Goal: Task Accomplishment & Management: Manage account settings

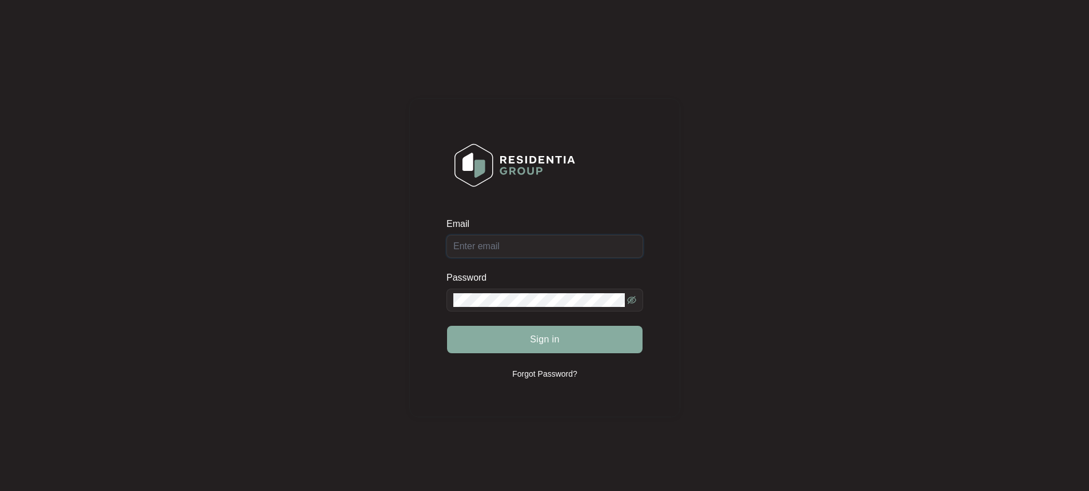
type input "[EMAIL_ADDRESS][DOMAIN_NAME]"
click at [552, 349] on button "Sign in" at bounding box center [545, 339] width 196 height 27
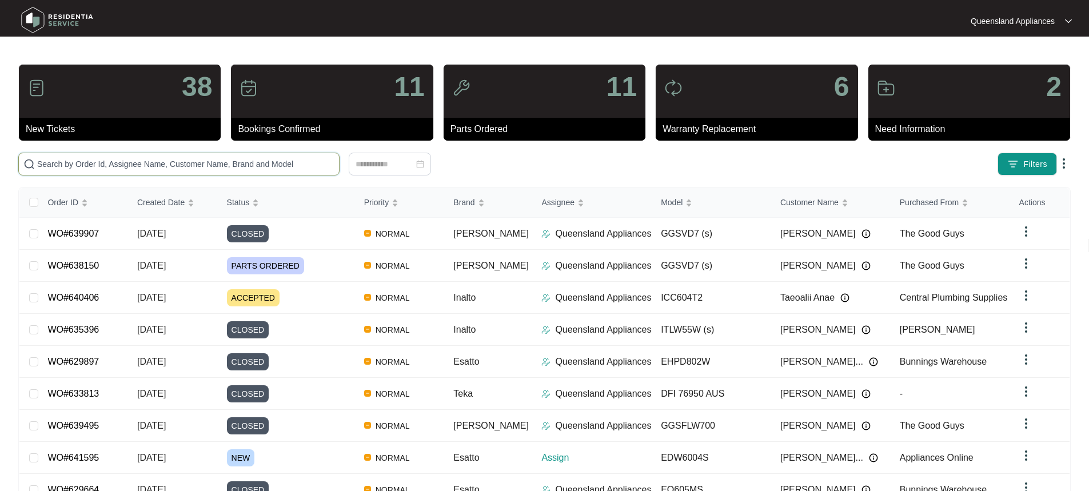
click at [96, 165] on input "text" at bounding box center [185, 164] width 297 height 13
paste input "641595"
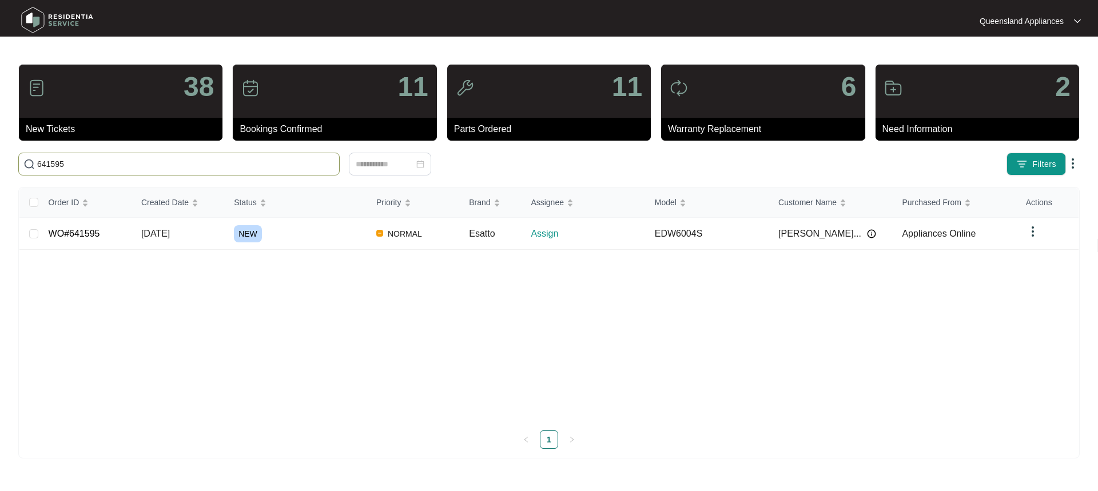
type input "641595"
click at [74, 236] on link "WO#641595" at bounding box center [74, 234] width 51 height 10
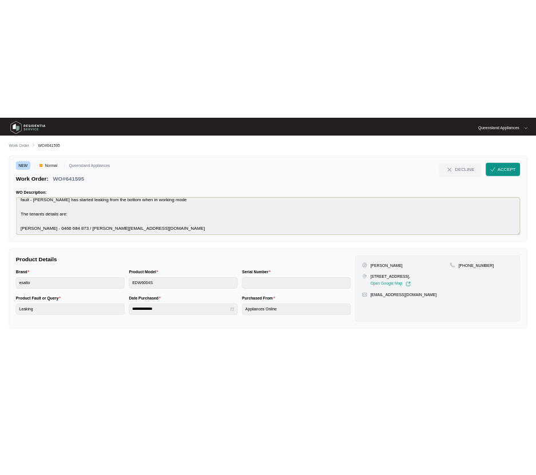
scroll to position [14, 0]
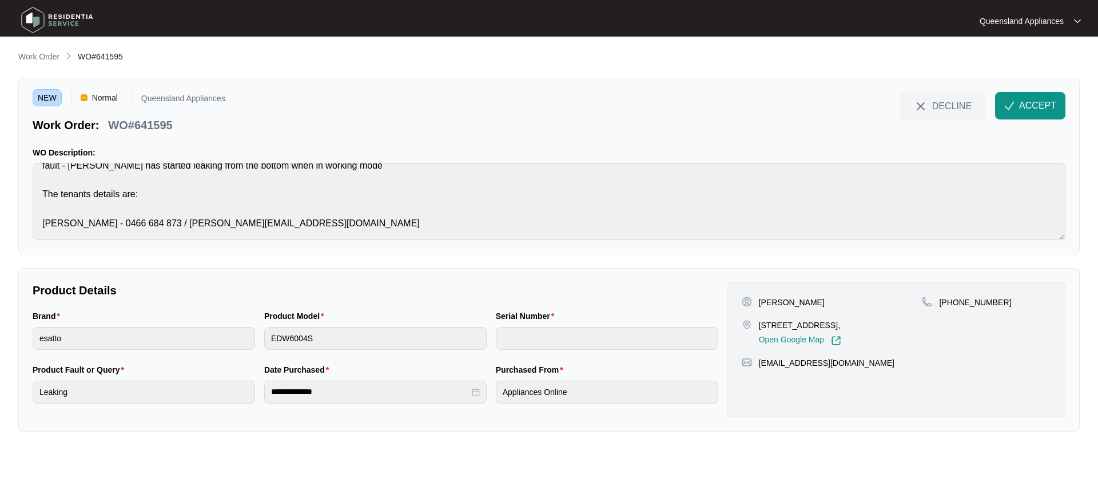
click at [157, 127] on p "WO#641595" at bounding box center [140, 125] width 64 height 16
copy p "641595"
click at [1036, 101] on span "ACCEPT" at bounding box center [1037, 106] width 37 height 14
